Goal: Task Accomplishment & Management: Manage account settings

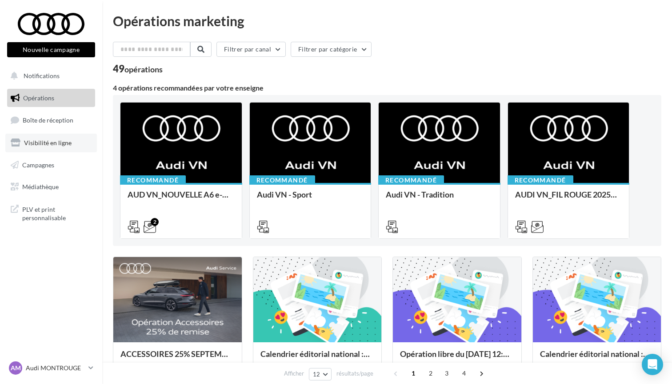
click at [49, 147] on link "Visibilité en ligne" at bounding box center [50, 143] width 91 height 19
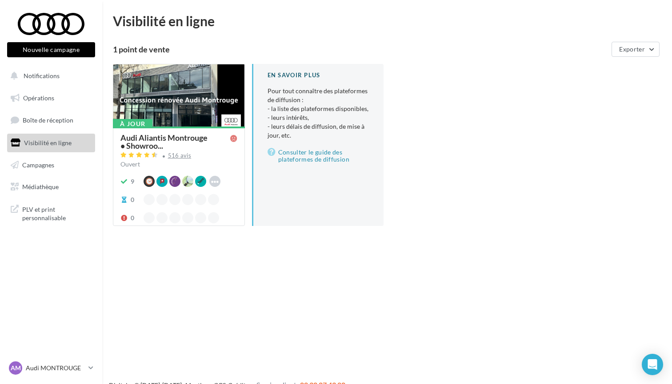
click at [195, 152] on div "516 avis" at bounding box center [178, 156] width 117 height 11
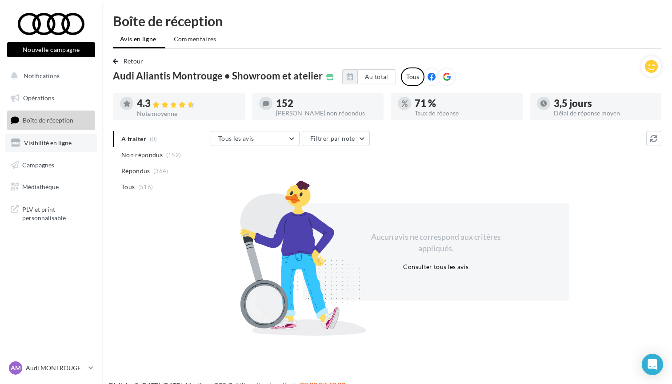
click at [39, 134] on link "Visibilité en ligne" at bounding box center [50, 143] width 91 height 19
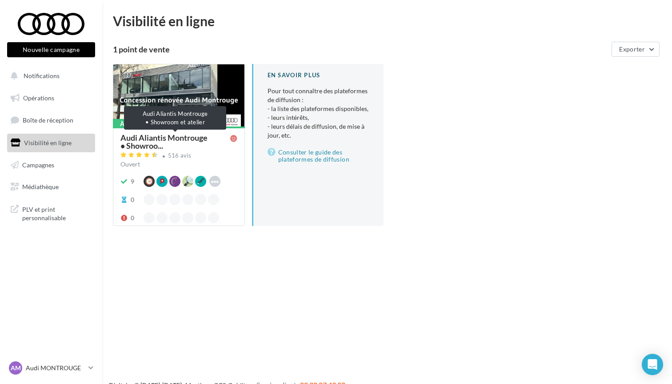
click at [180, 143] on span "Audi Aliantis Montrouge • Showroo..." at bounding box center [175, 142] width 110 height 16
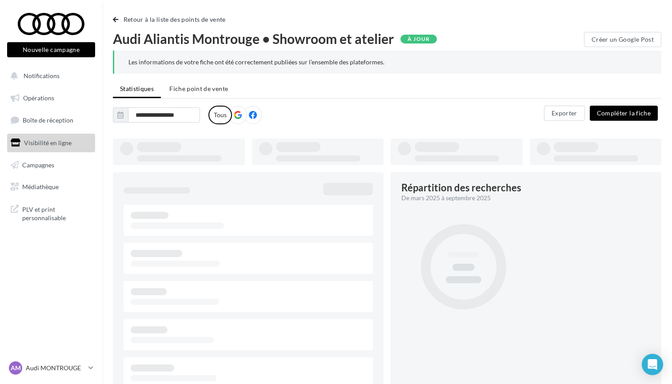
type input "**********"
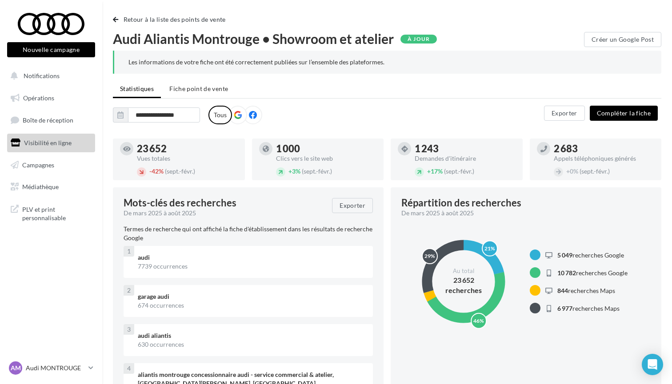
click at [187, 98] on ul "Statistiques Fiche point de vente" at bounding box center [387, 90] width 548 height 18
click at [187, 88] on span "Fiche point de vente" at bounding box center [198, 89] width 59 height 8
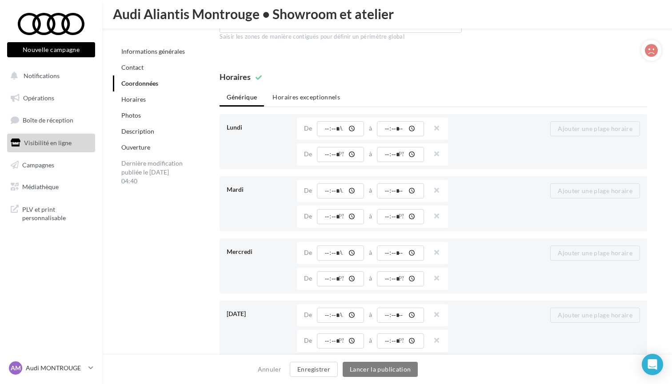
scroll to position [651, 0]
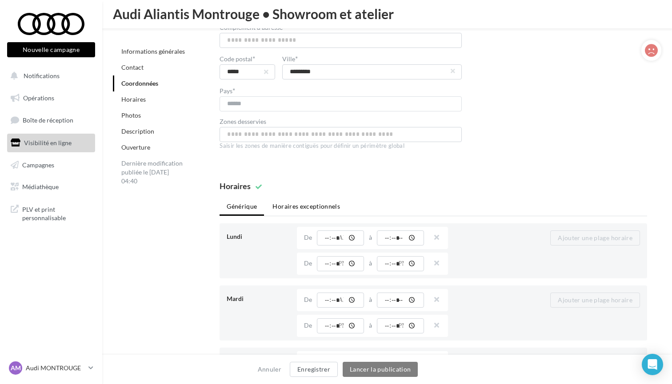
click at [287, 207] on li "Horaires exceptionnels" at bounding box center [306, 207] width 82 height 16
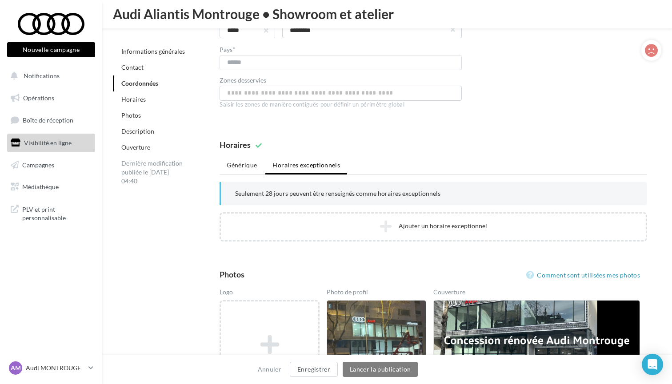
scroll to position [693, 0]
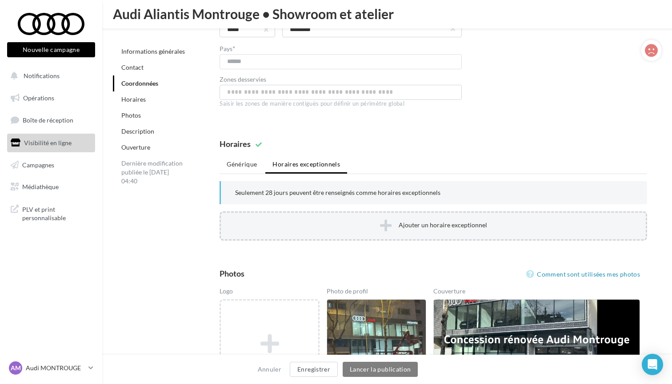
click at [386, 227] on icon at bounding box center [386, 225] width 12 height 13
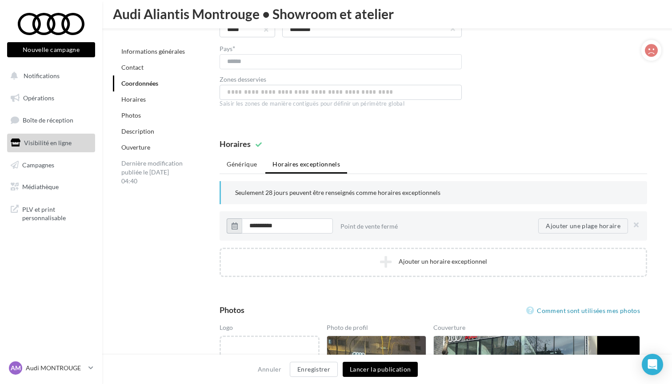
click at [235, 226] on icon "button" at bounding box center [234, 226] width 6 height 7
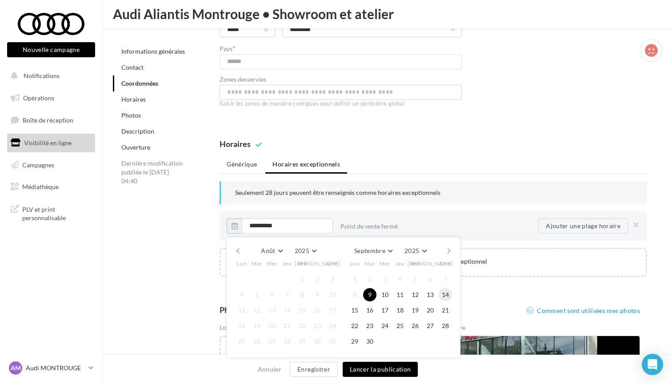
click at [450, 295] on button "14" at bounding box center [444, 294] width 13 height 13
type input "**********"
click at [494, 233] on div "Point de vente fermé" at bounding box center [439, 226] width 198 height 22
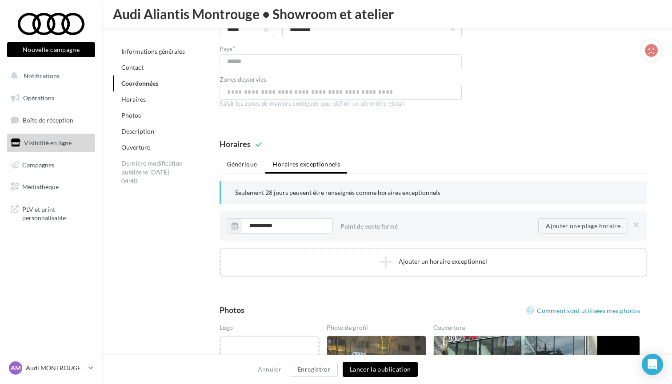
click at [362, 226] on div "Point de vente fermé" at bounding box center [435, 227] width 191 height 16
click at [358, 226] on div "Point de vente fermé" at bounding box center [435, 227] width 191 height 16
click at [355, 228] on div "Point de vente fermé" at bounding box center [435, 227] width 191 height 16
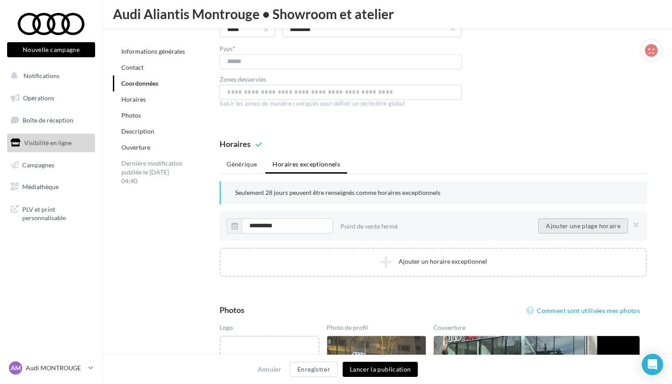
click at [553, 220] on button "Ajouter une plage horaire" at bounding box center [583, 226] width 90 height 15
click at [394, 224] on input "time" at bounding box center [383, 226] width 47 height 15
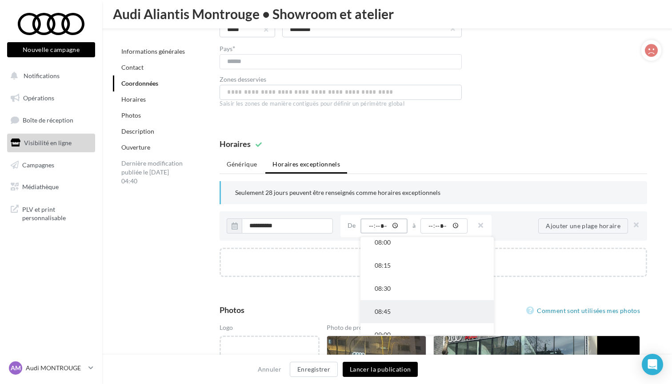
scroll to position [854, 0]
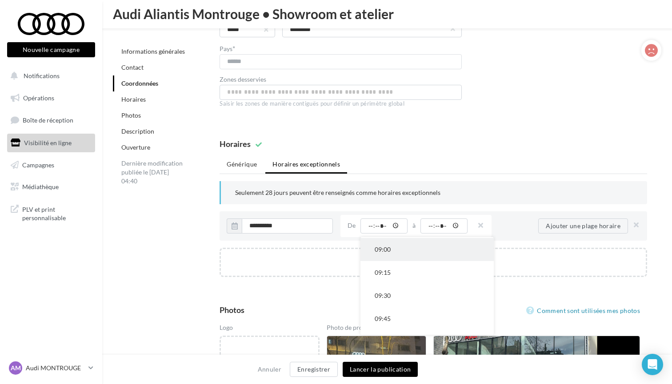
click at [397, 251] on button "09:00" at bounding box center [426, 249] width 133 height 23
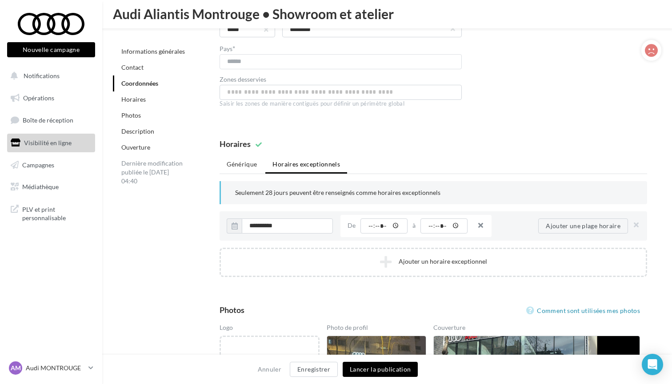
click at [480, 225] on button "button" at bounding box center [476, 226] width 7 height 12
click at [247, 167] on li "Générique" at bounding box center [241, 164] width 44 height 16
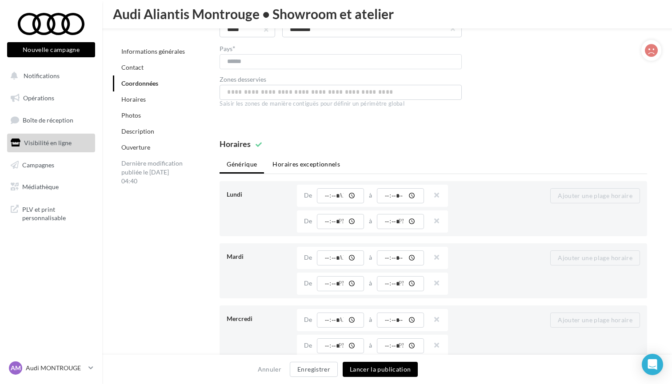
click at [298, 166] on li "Horaires exceptionnels" at bounding box center [306, 164] width 82 height 16
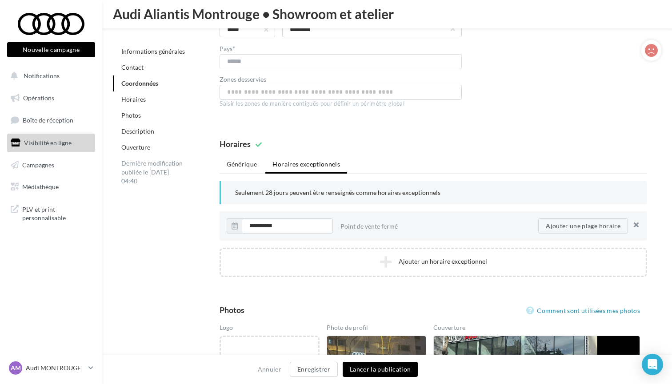
click at [638, 227] on button "button" at bounding box center [634, 226] width 11 height 12
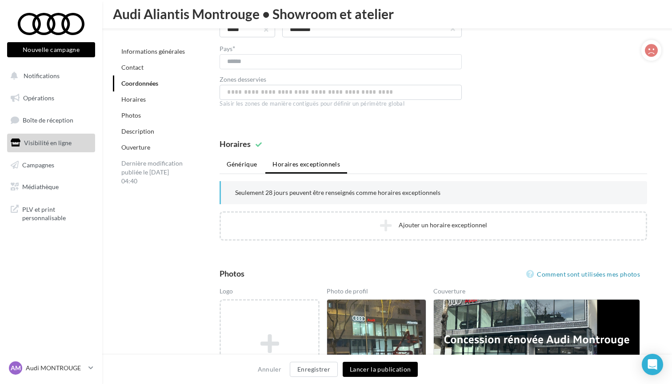
click at [239, 166] on li "Générique" at bounding box center [241, 164] width 44 height 16
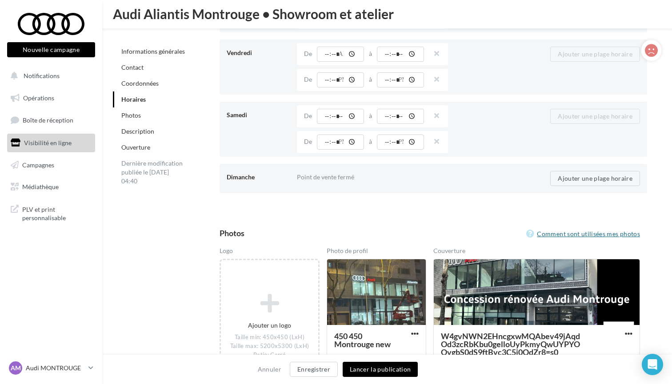
scroll to position [1084, 0]
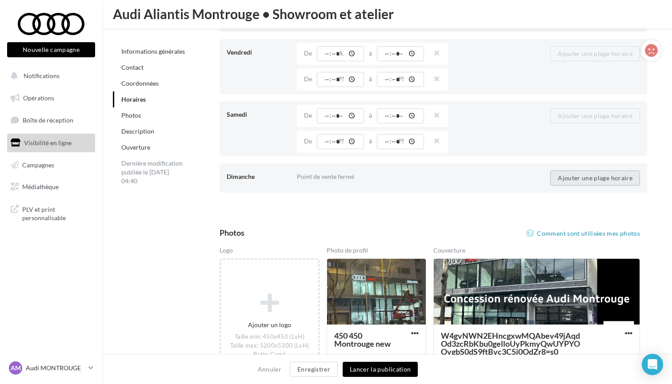
click at [595, 178] on button "Ajouter une plage horaire" at bounding box center [595, 178] width 90 height 15
click at [585, 173] on button "Ajouter une plage horaire" at bounding box center [595, 178] width 90 height 15
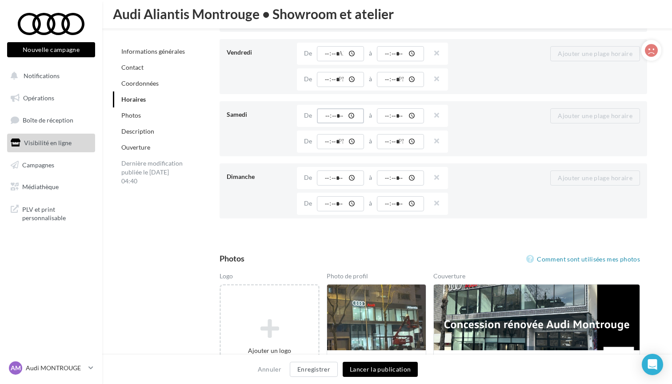
click at [347, 115] on input "*****" at bounding box center [340, 115] width 47 height 15
click at [346, 171] on input "time" at bounding box center [340, 178] width 47 height 15
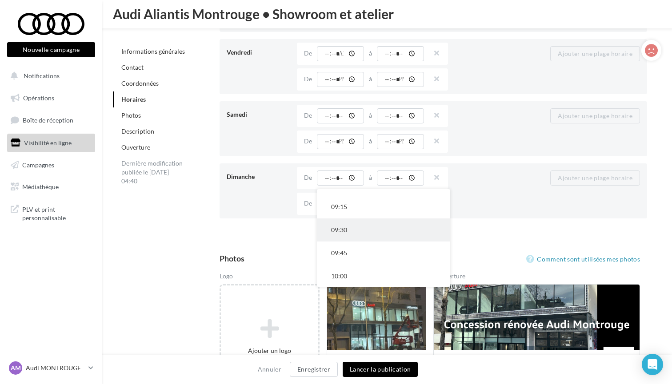
click at [349, 228] on button "09:30" at bounding box center [383, 230] width 133 height 23
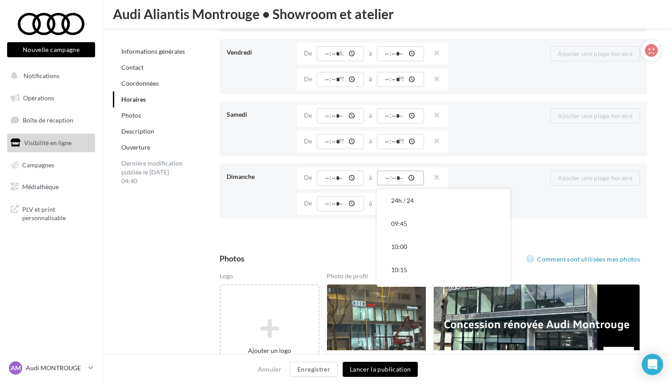
click at [390, 176] on input "time" at bounding box center [400, 178] width 47 height 15
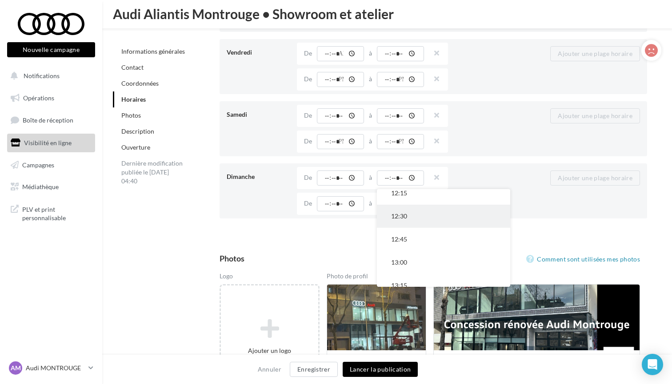
click at [398, 218] on button "12:30" at bounding box center [443, 216] width 133 height 23
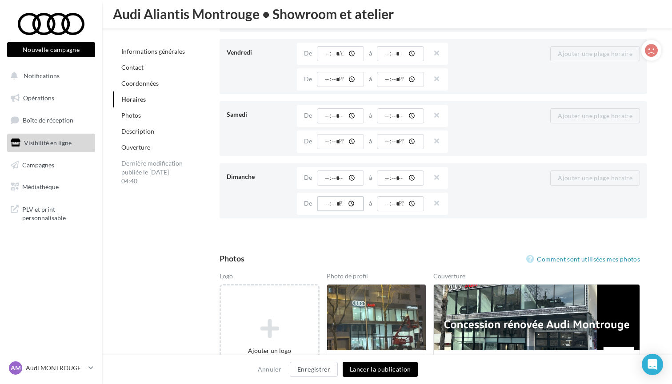
click at [338, 204] on input "time" at bounding box center [340, 203] width 47 height 15
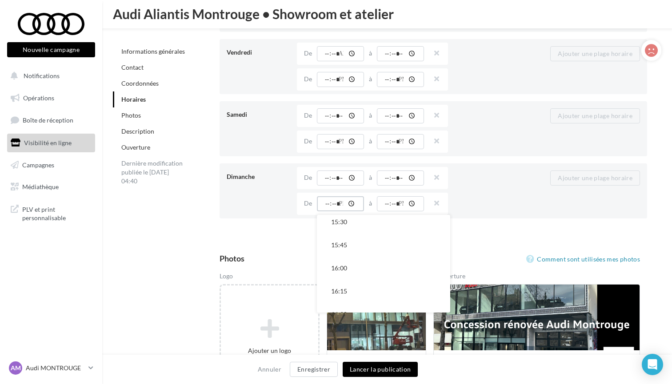
scroll to position [147, 0]
click at [346, 223] on button "14:00" at bounding box center [383, 218] width 133 height 23
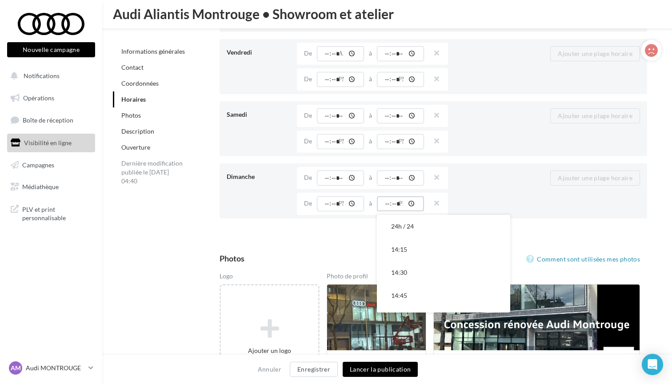
click at [401, 201] on input "time" at bounding box center [400, 203] width 47 height 15
click at [406, 238] on button "18:00" at bounding box center [443, 230] width 133 height 23
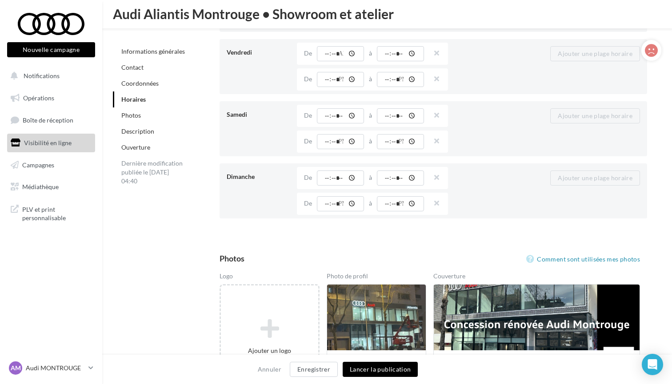
click at [379, 371] on button "Lancer la publication" at bounding box center [379, 369] width 75 height 15
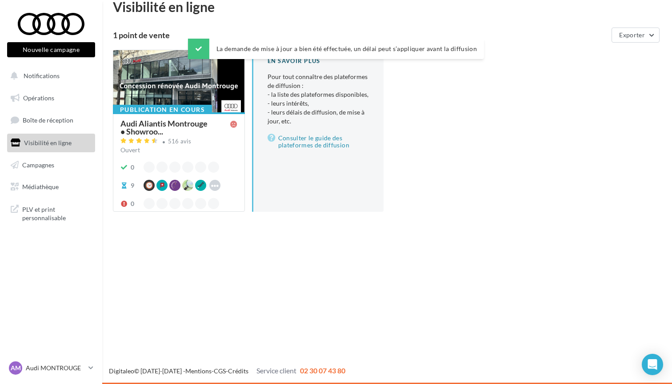
scroll to position [14, 0]
click at [57, 364] on p "Audi MONTROUGE" at bounding box center [55, 368] width 59 height 9
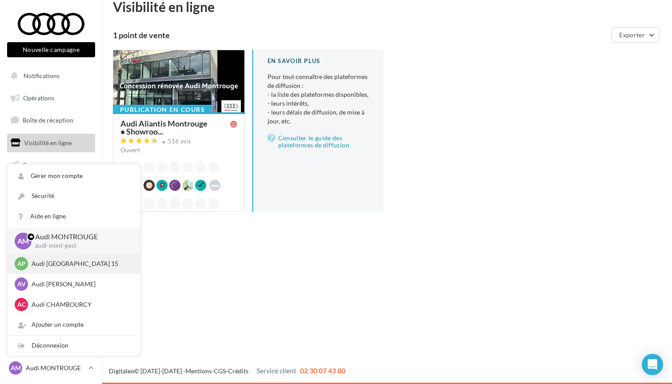
click at [53, 259] on p "Audi PARIS 15" at bounding box center [81, 263] width 98 height 9
